Goal: Information Seeking & Learning: Check status

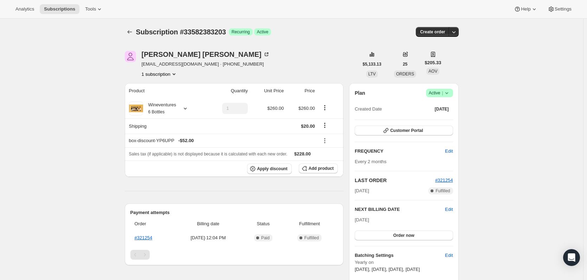
scroll to position [151, 0]
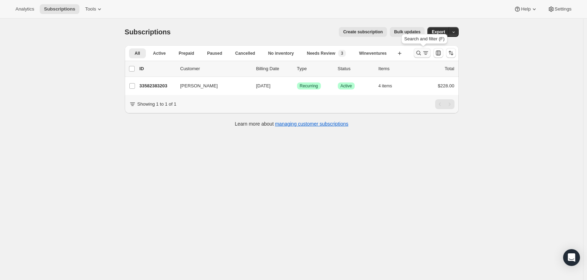
click at [416, 57] on button "Search and filter results" at bounding box center [422, 53] width 17 height 10
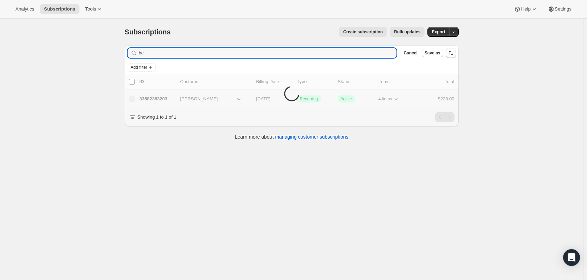
type input "b"
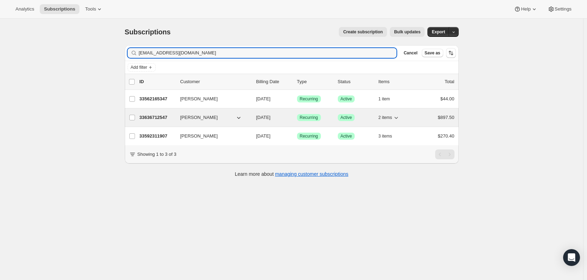
type input "[EMAIL_ADDRESS][DOMAIN_NAME]"
click at [396, 117] on icon "button" at bounding box center [396, 117] width 7 height 7
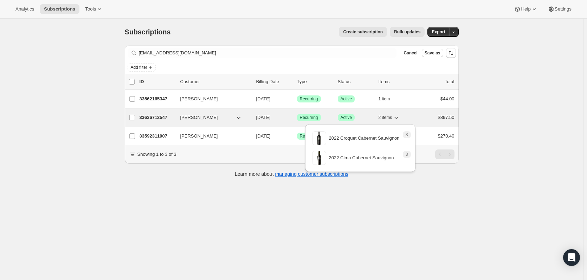
click at [396, 117] on icon "button" at bounding box center [396, 117] width 7 height 7
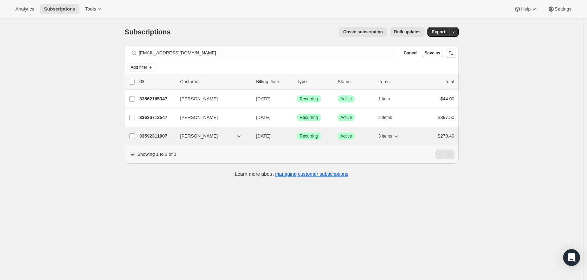
click at [398, 138] on icon "button" at bounding box center [396, 136] width 7 height 7
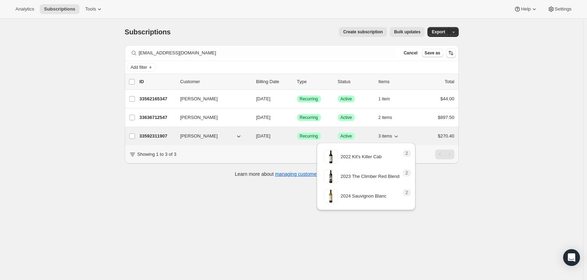
click at [398, 138] on icon "button" at bounding box center [396, 136] width 7 height 7
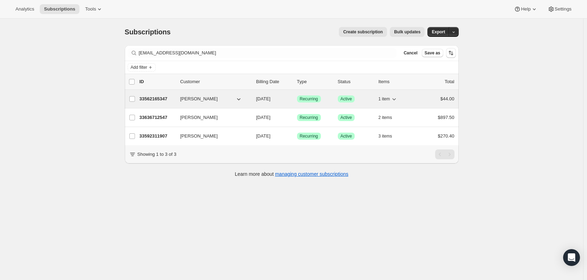
click at [397, 101] on icon "button" at bounding box center [393, 99] width 7 height 7
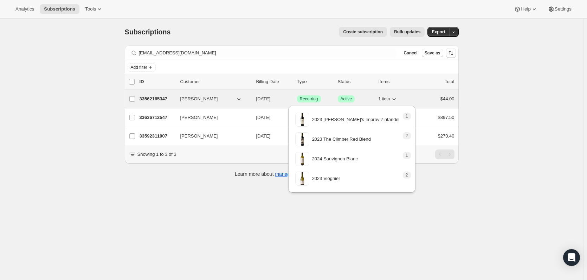
click at [397, 101] on icon "button" at bounding box center [393, 99] width 7 height 7
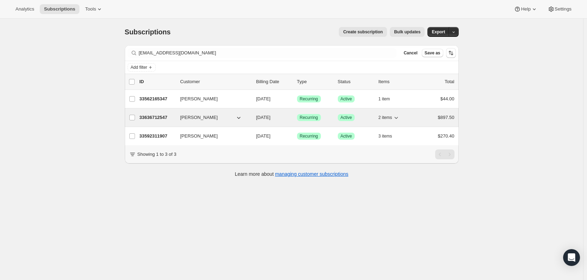
click at [154, 116] on p "33636712547" at bounding box center [157, 117] width 35 height 7
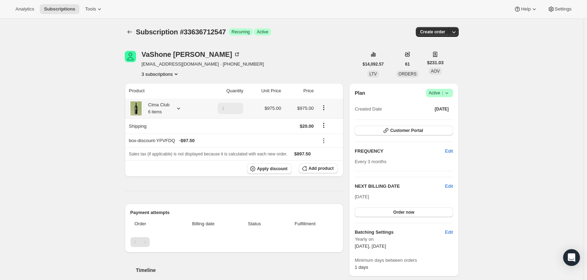
click at [179, 110] on icon at bounding box center [178, 108] width 7 height 7
click at [233, 51] on icon at bounding box center [236, 54] width 7 height 7
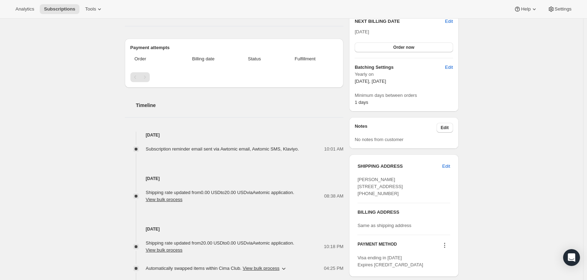
scroll to position [211, 0]
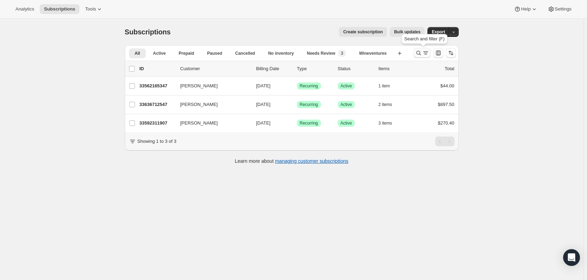
click at [419, 57] on button "Search and filter results" at bounding box center [422, 53] width 17 height 10
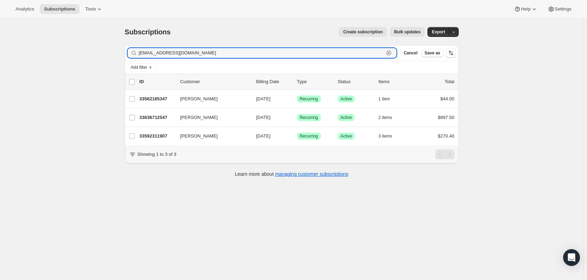
click at [392, 53] on icon "button" at bounding box center [388, 53] width 7 height 7
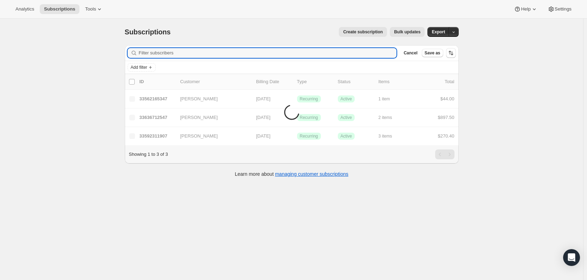
paste input "[EMAIL_ADDRESS][DOMAIN_NAME]"
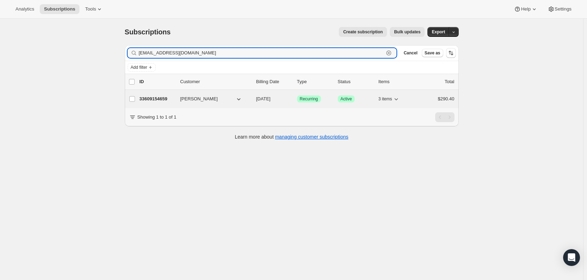
type input "[EMAIL_ADDRESS][DOMAIN_NAME]"
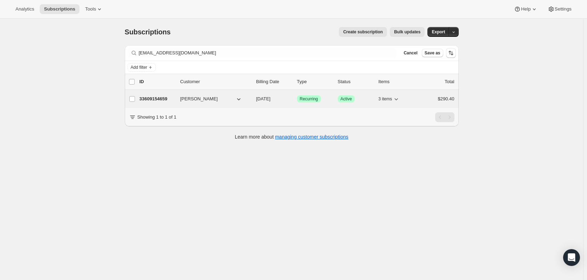
click at [162, 103] on div "33609154659 [PERSON_NAME] [DATE] Success Recurring Success Active 3 items $290.…" at bounding box center [297, 99] width 315 height 10
